Goal: Check status: Check status

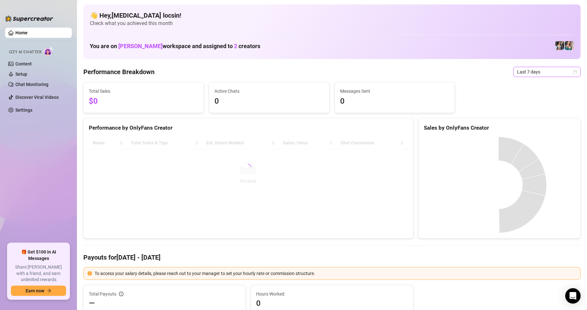
click at [530, 74] on span "Last 7 days" at bounding box center [547, 72] width 60 height 10
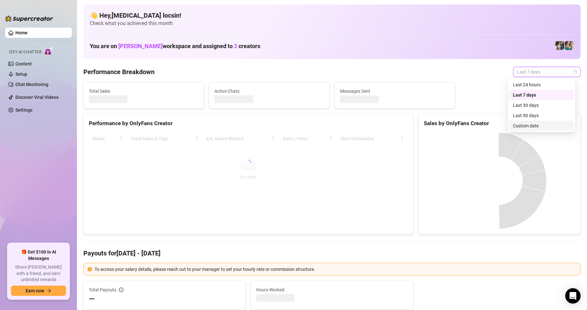
click at [532, 124] on div "Custom date" at bounding box center [541, 125] width 57 height 7
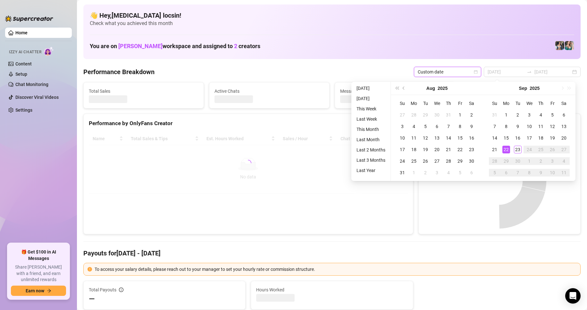
type input "2025-09-22"
type input "2025-09-16"
type input "2025-09-23"
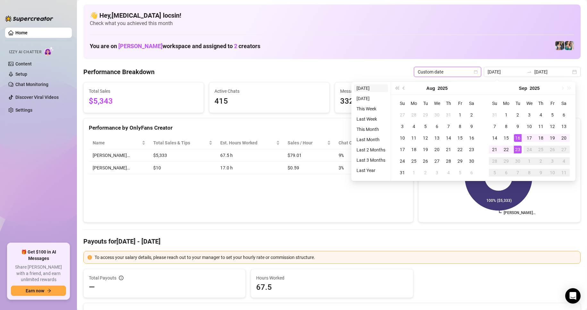
type input "2025-09-23"
click at [358, 87] on li "Today" at bounding box center [371, 88] width 34 height 8
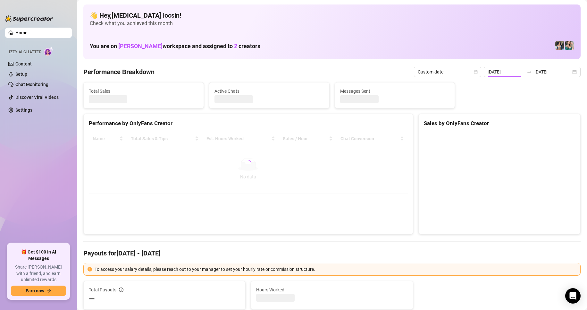
type input "2025-09-23"
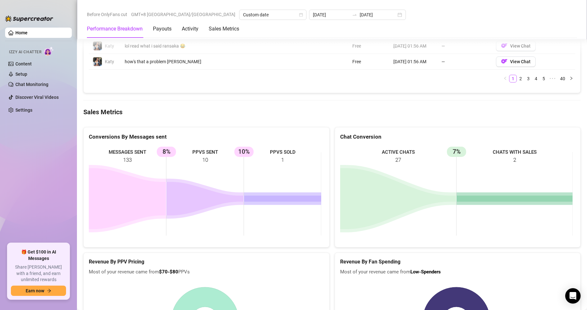
scroll to position [802, 0]
